Goal: Navigation & Orientation: Understand site structure

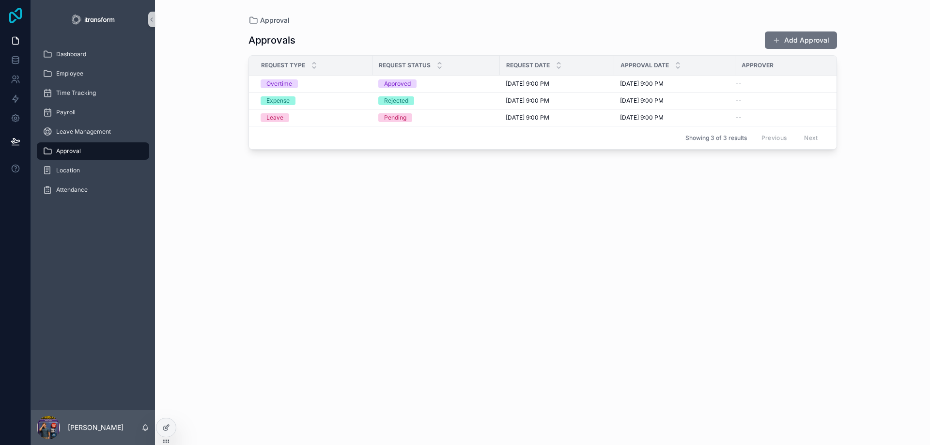
click at [14, 14] on icon at bounding box center [15, 15] width 13 height 15
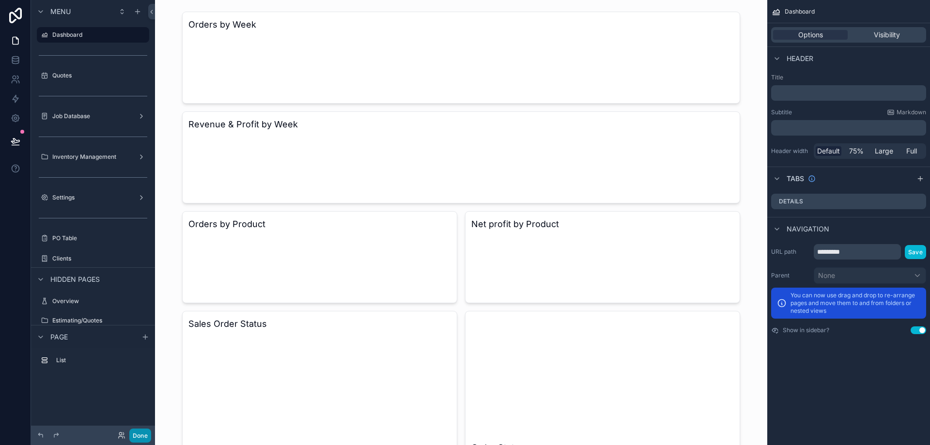
click at [138, 439] on button "Done" at bounding box center [140, 436] width 22 height 14
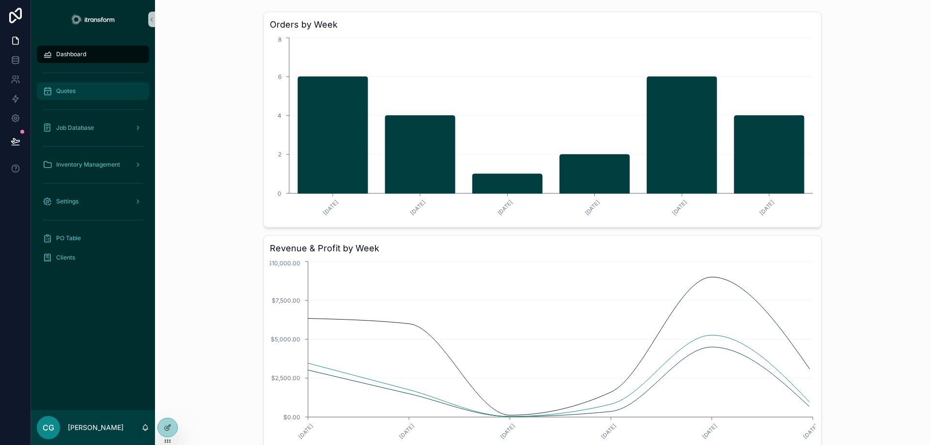
click at [94, 85] on div "Quotes" at bounding box center [93, 90] width 101 height 15
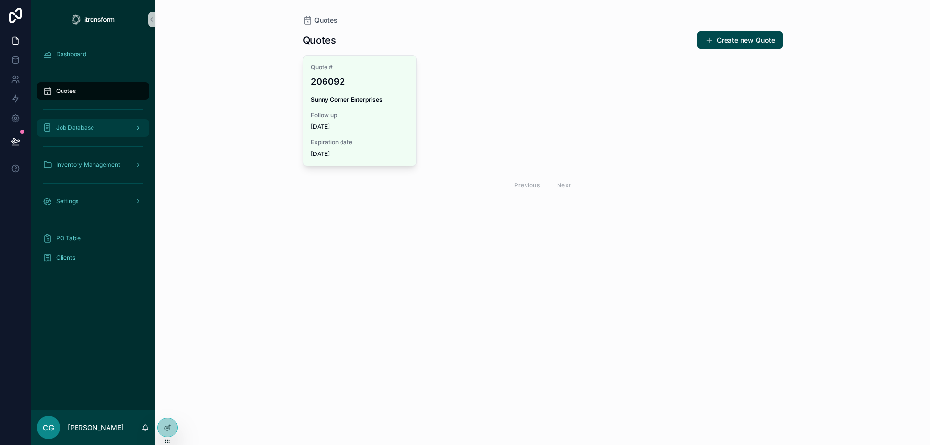
click at [72, 132] on div "Job Database" at bounding box center [93, 127] width 101 height 15
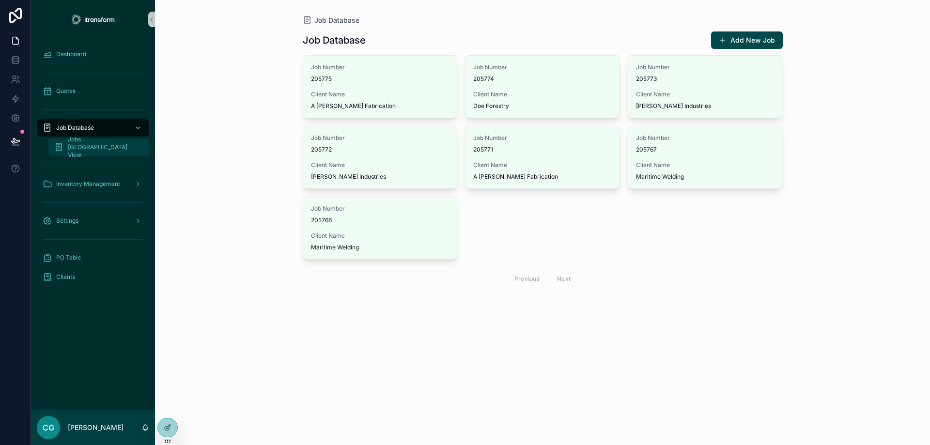
click at [85, 150] on span "Jobs [GEOGRAPHIC_DATA] View" at bounding box center [104, 147] width 72 height 23
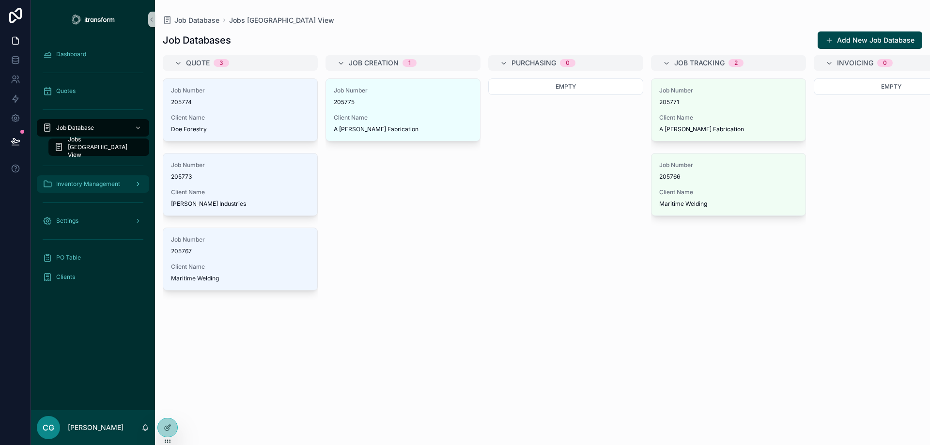
click at [83, 186] on span "Inventory Management" at bounding box center [88, 184] width 64 height 8
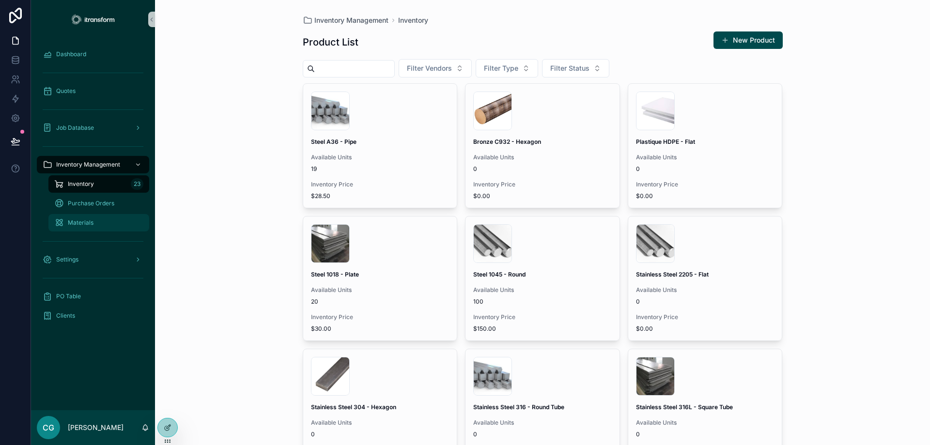
click at [75, 220] on span "Materials" at bounding box center [81, 223] width 26 height 8
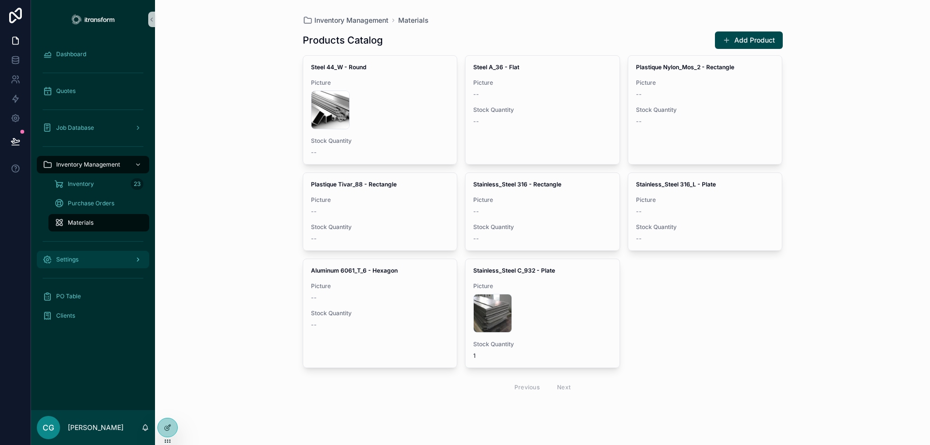
click at [67, 260] on span "Settings" at bounding box center [67, 260] width 22 height 8
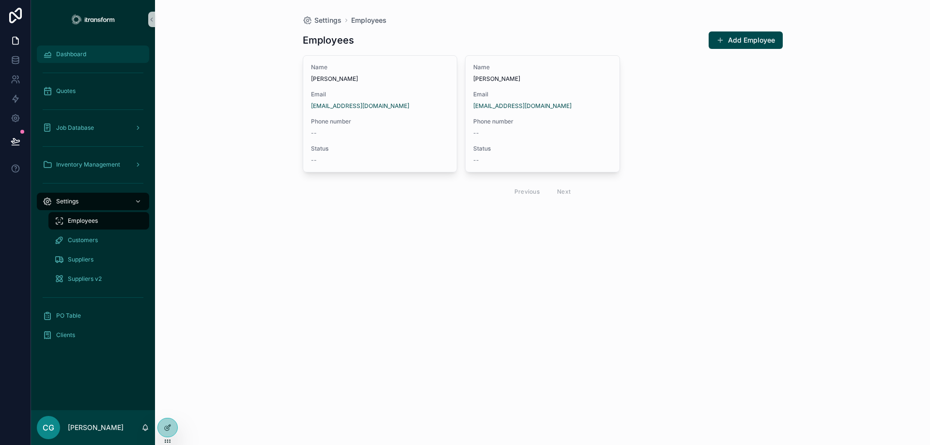
click at [70, 52] on span "Dashboard" at bounding box center [71, 54] width 30 height 8
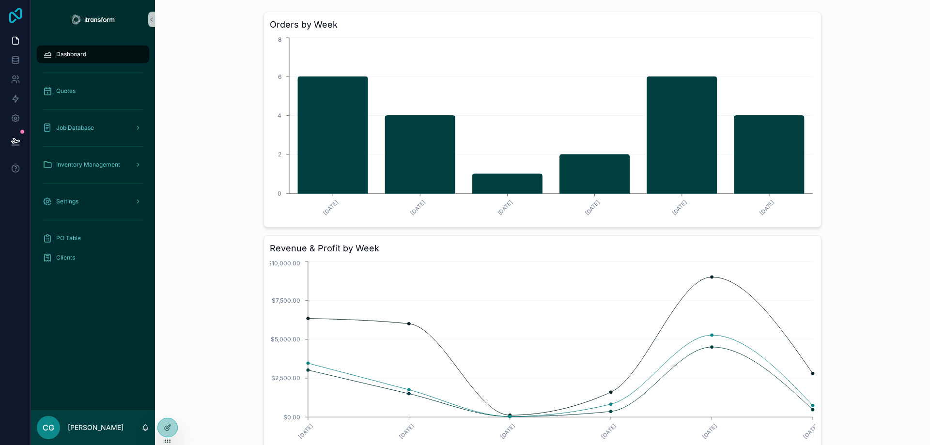
click at [17, 17] on icon at bounding box center [15, 15] width 13 height 15
